Goal: Information Seeking & Learning: Check status

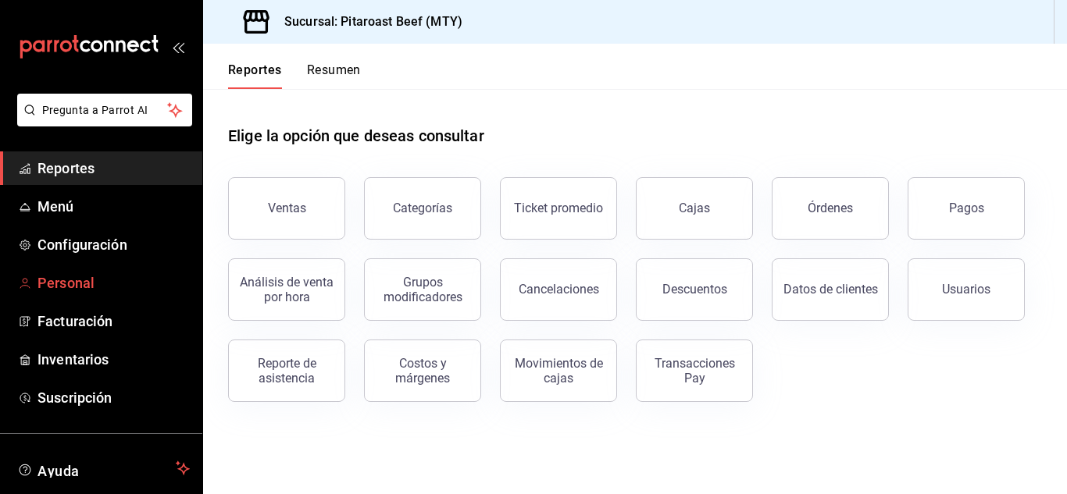
click at [85, 279] on span "Personal" at bounding box center [113, 283] width 152 height 21
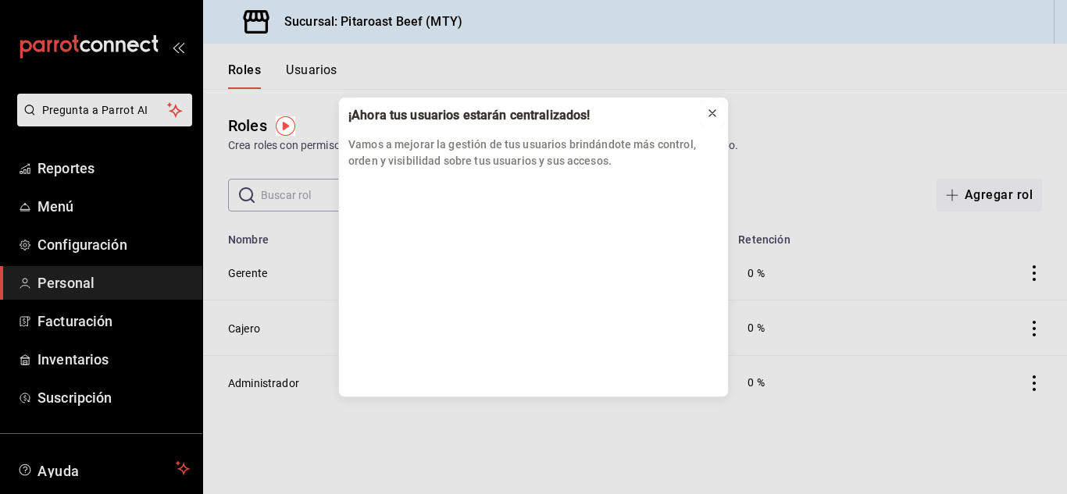
click at [714, 114] on icon at bounding box center [712, 113] width 12 height 12
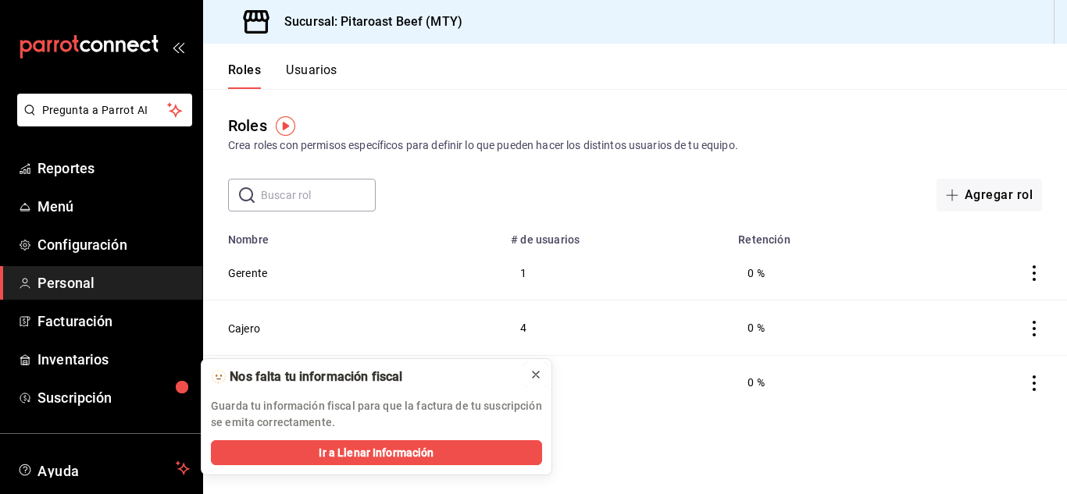
click at [536, 373] on icon at bounding box center [536, 375] width 12 height 12
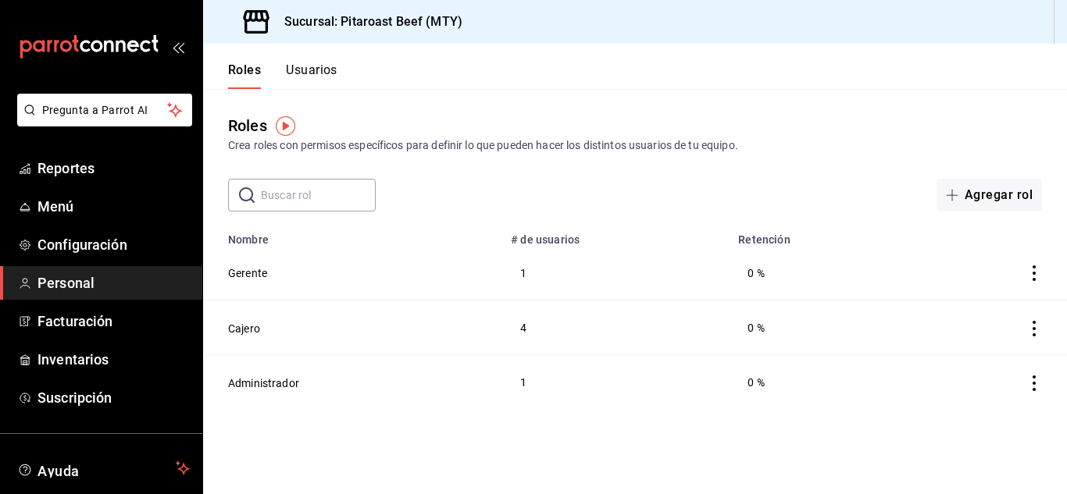
click at [333, 66] on button "Usuarios" at bounding box center [312, 75] width 52 height 27
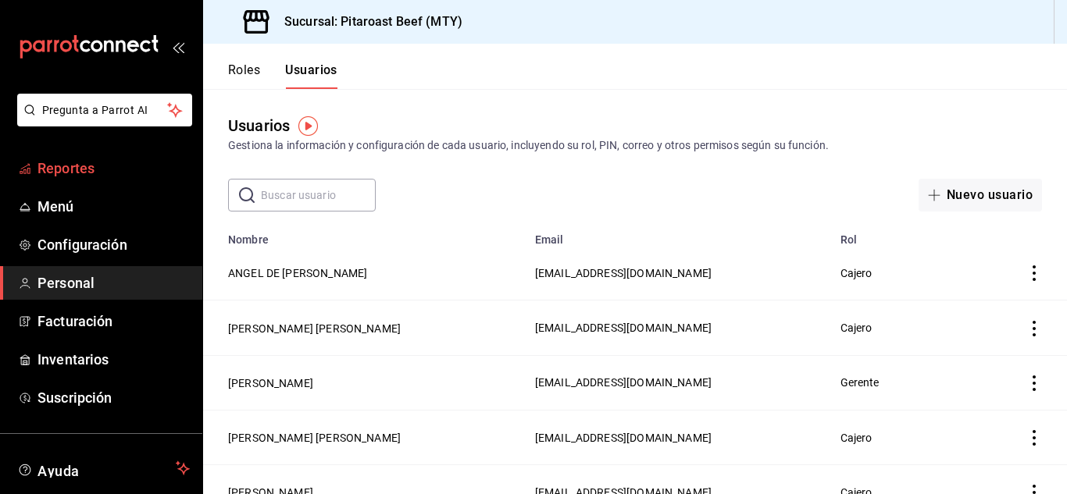
click at [77, 169] on span "Reportes" at bounding box center [113, 168] width 152 height 21
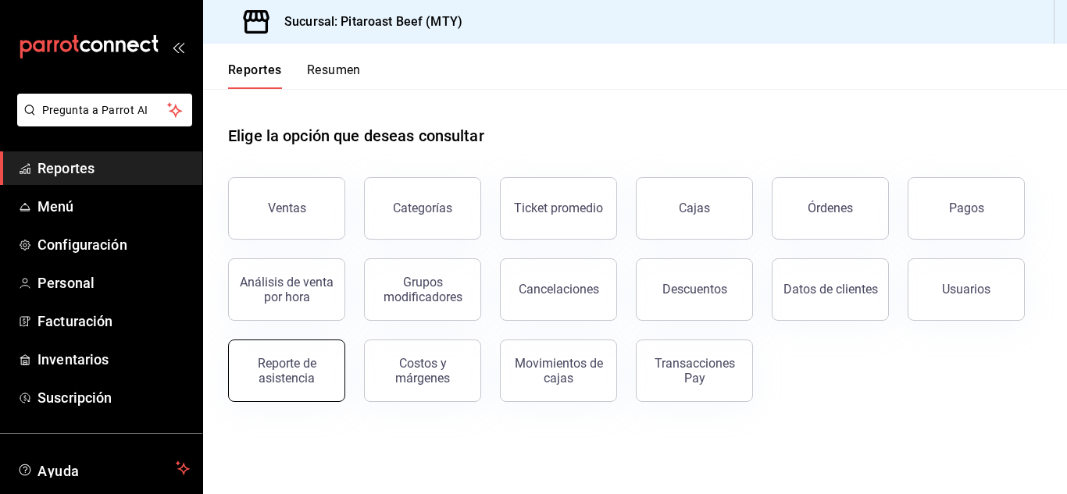
click at [309, 367] on div "Reporte de asistencia" at bounding box center [286, 371] width 97 height 30
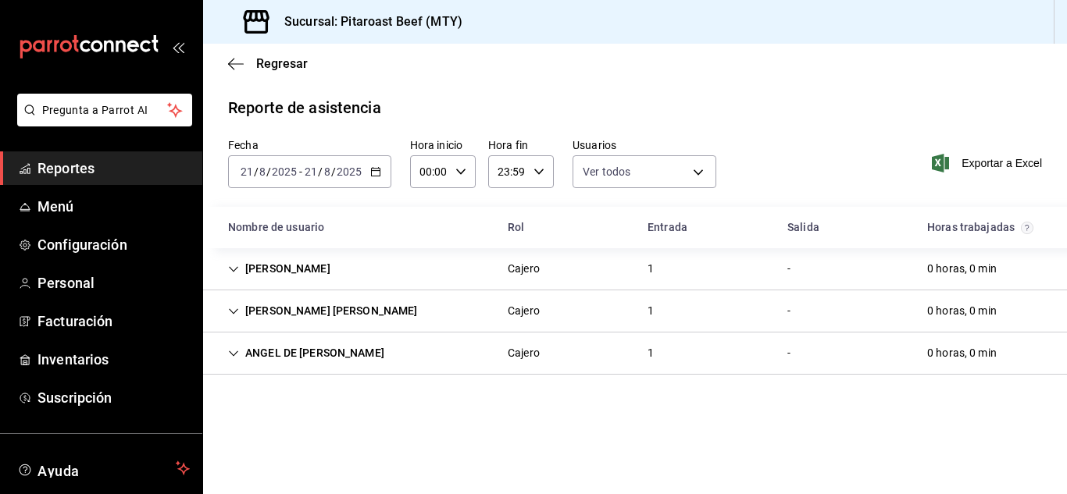
click at [373, 166] on icon "button" at bounding box center [375, 171] width 11 height 11
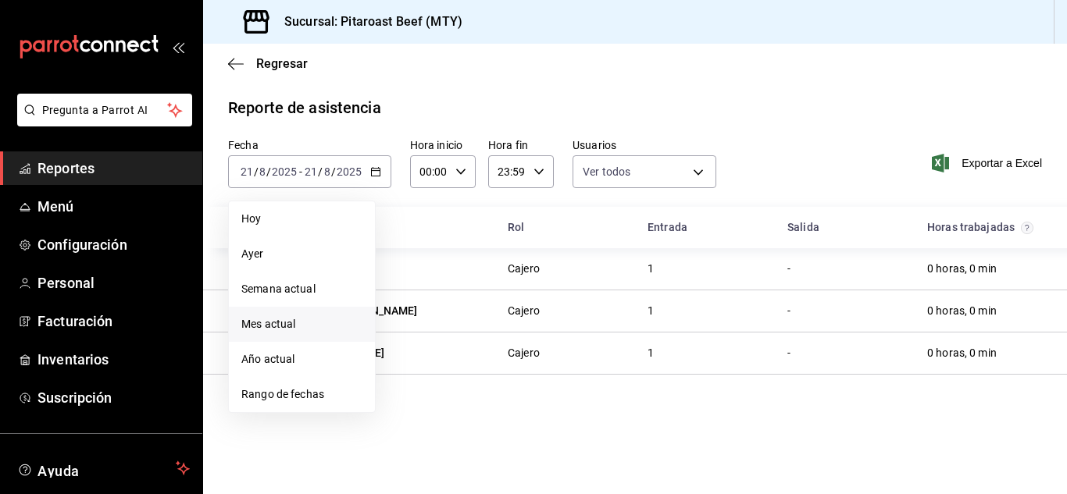
click at [285, 325] on span "Mes actual" at bounding box center [301, 324] width 121 height 16
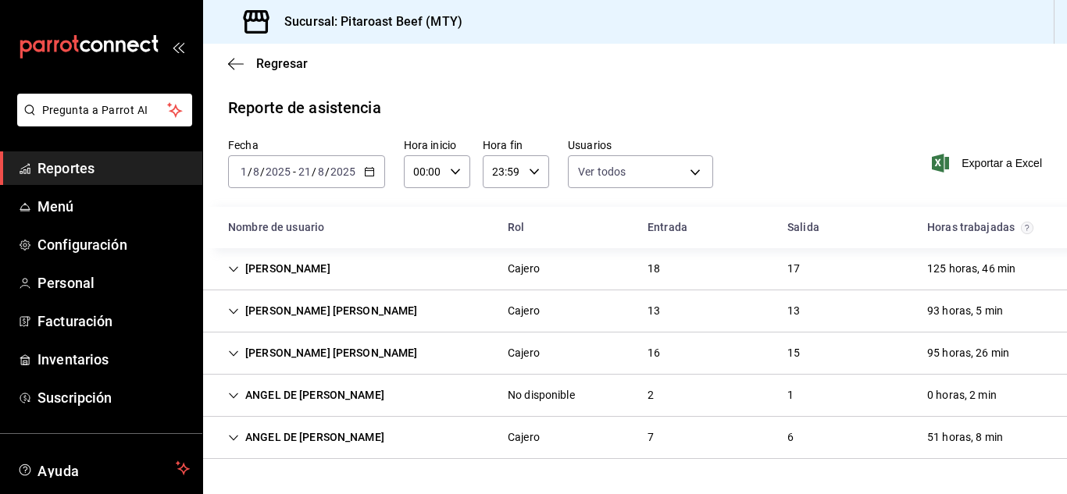
click at [938, 308] on div "93 horas, 5 min" at bounding box center [965, 311] width 101 height 29
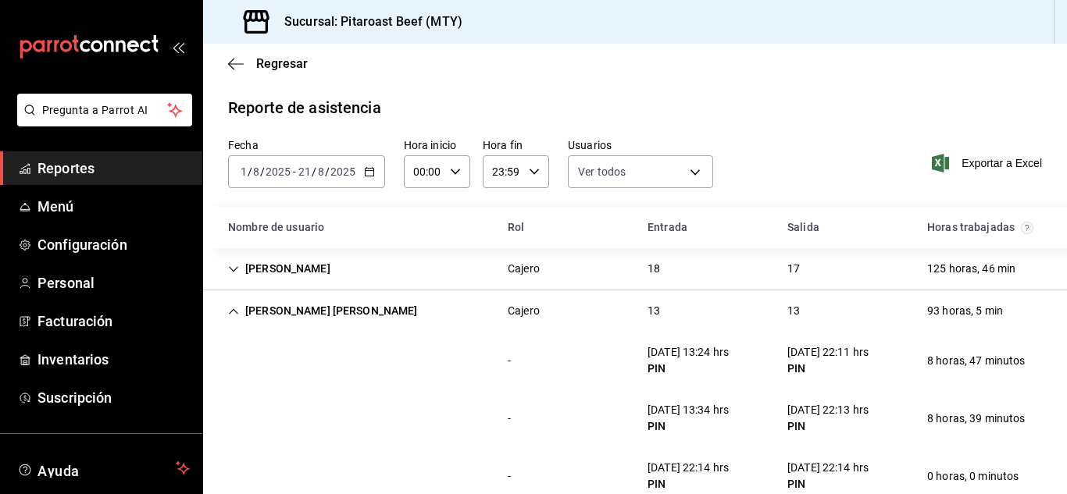
click at [372, 169] on icon "button" at bounding box center [369, 171] width 11 height 11
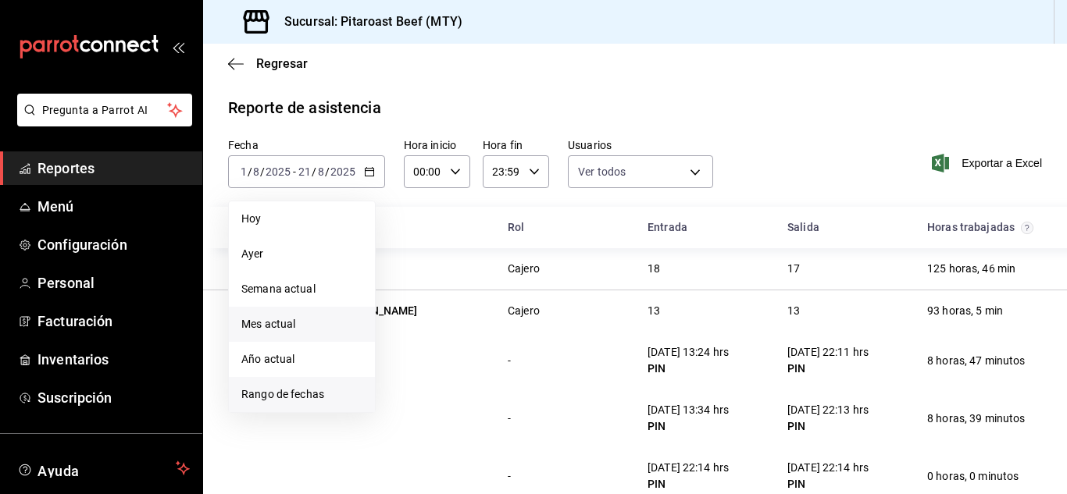
click at [317, 391] on span "Rango de fechas" at bounding box center [301, 395] width 121 height 16
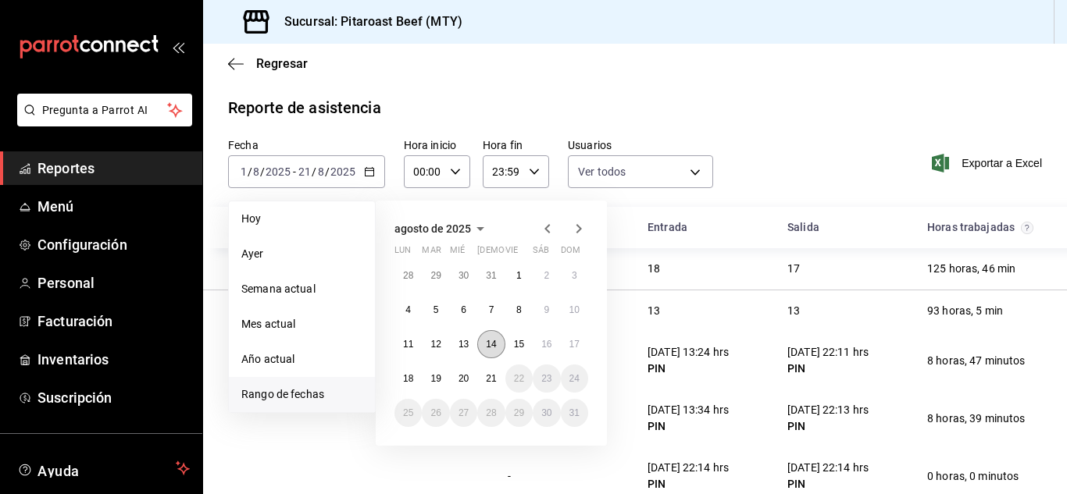
click at [490, 341] on abbr "14" at bounding box center [491, 344] width 10 height 11
click at [492, 375] on abbr "21" at bounding box center [491, 378] width 10 height 11
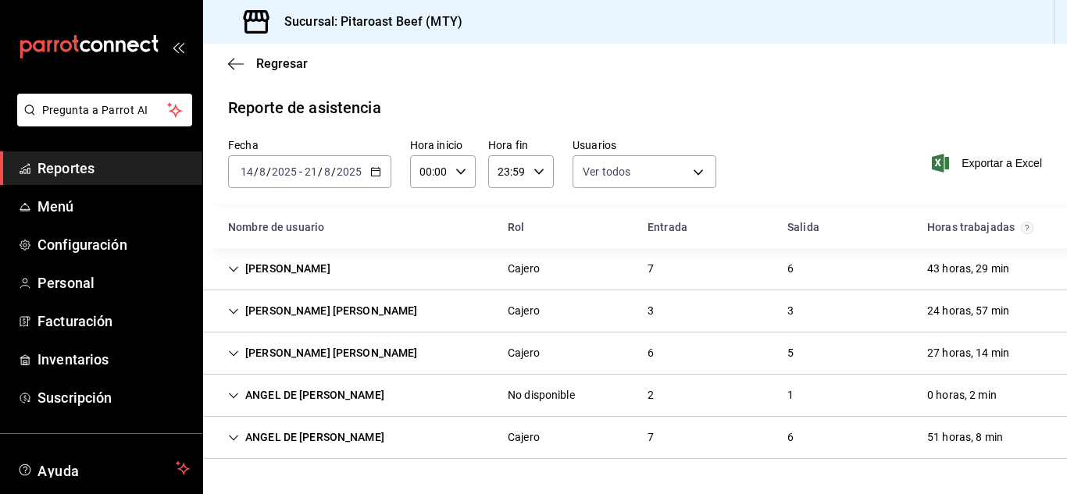
click at [726, 300] on div "Andres Alejandro Delgado Vallejo Cajero 3 3 24 horas, 57 min" at bounding box center [635, 312] width 864 height 42
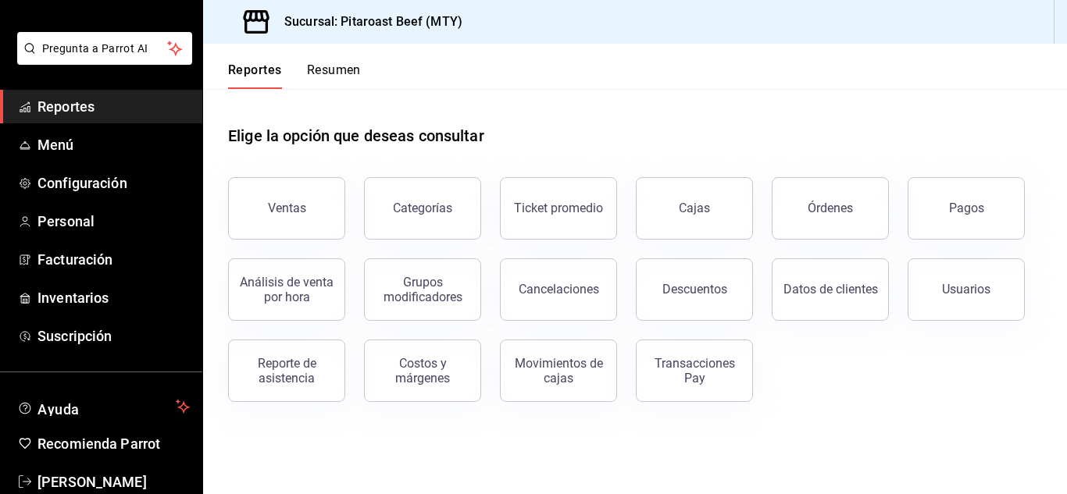
scroll to position [95, 0]
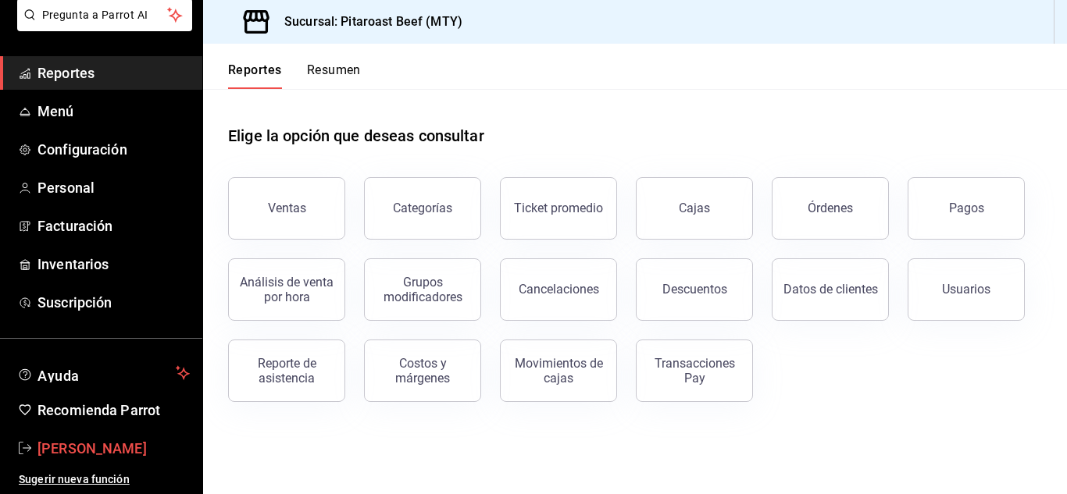
click at [104, 448] on span "[PERSON_NAME]" at bounding box center [113, 448] width 152 height 21
